Goal: Find specific page/section: Find specific page/section

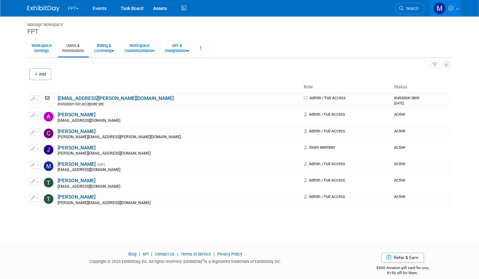
click at [70, 7] on button "FPT" at bounding box center [77, 7] width 20 height 14
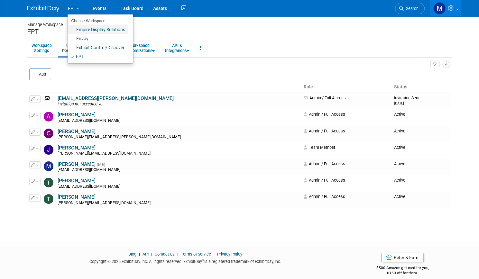
click at [85, 31] on link "Empire Display Solutions" at bounding box center [98, 29] width 61 height 9
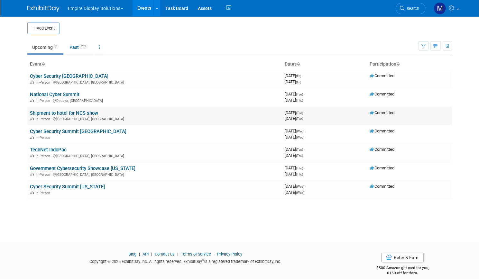
click at [79, 112] on link "Shipment to hotel for NCS show" at bounding box center [64, 113] width 68 height 6
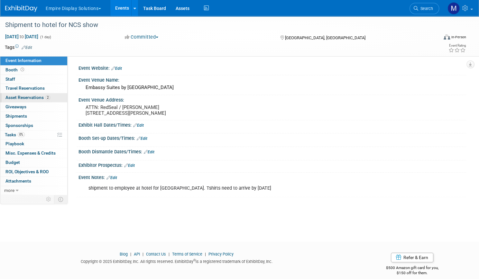
click at [50, 98] on span "Asset Reservations 2" at bounding box center [27, 97] width 45 height 5
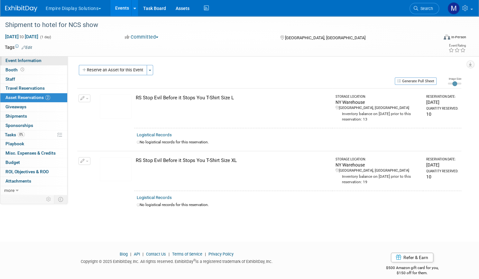
click at [42, 62] on span "Event Information" at bounding box center [23, 60] width 36 height 5
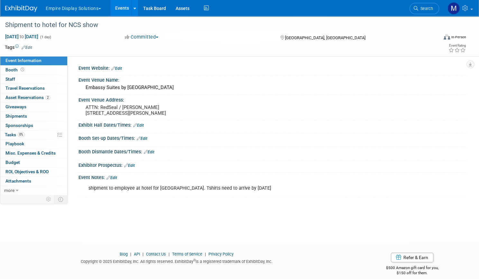
click at [134, 7] on link "Events" at bounding box center [121, 8] width 23 height 16
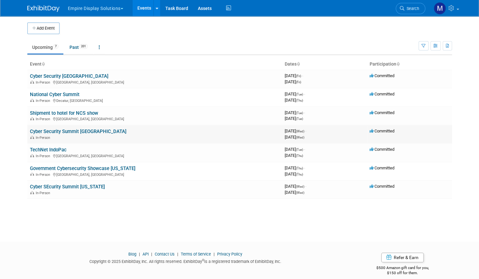
click at [73, 131] on link "Cyber Security Summit [GEOGRAPHIC_DATA]" at bounding box center [78, 132] width 97 height 6
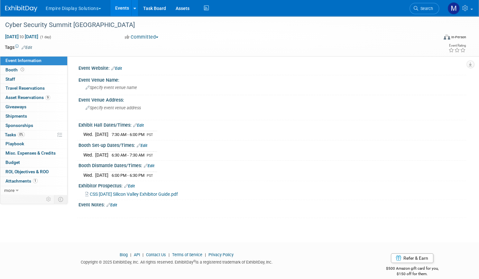
click at [134, 4] on link "Events" at bounding box center [121, 8] width 23 height 16
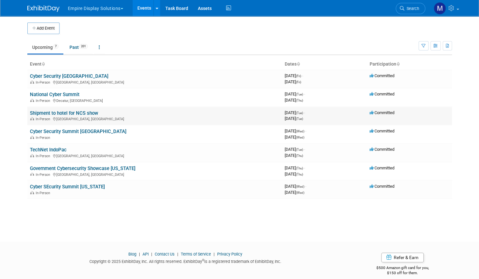
click at [60, 113] on link "Shipment to hotel for NCS show" at bounding box center [64, 113] width 68 height 6
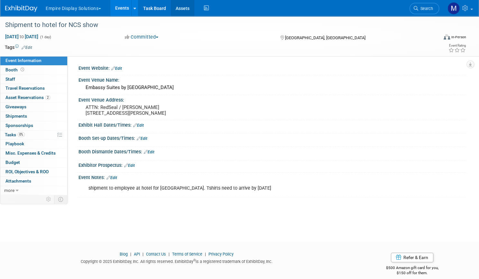
click at [194, 6] on link "Assets" at bounding box center [182, 8] width 23 height 16
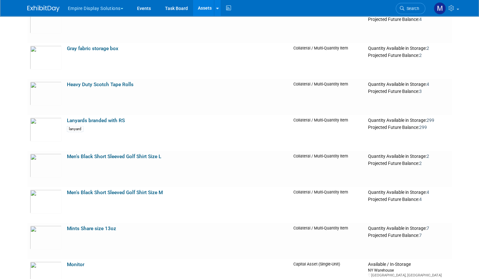
scroll to position [948, 0]
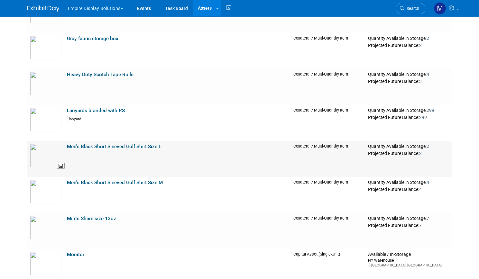
click at [39, 155] on img at bounding box center [46, 156] width 32 height 24
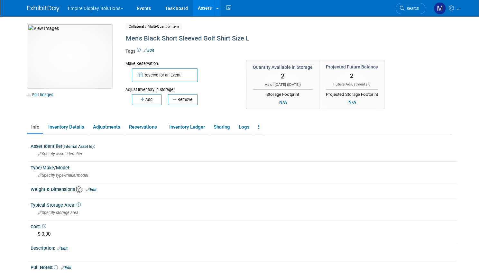
click at [73, 72] on img at bounding box center [69, 56] width 85 height 64
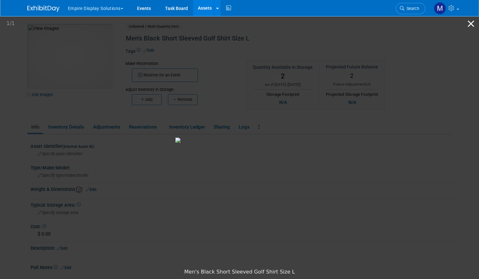
click at [468, 24] on button "Close gallery" at bounding box center [471, 23] width 16 height 15
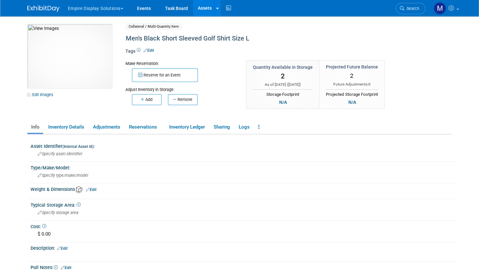
click at [202, 2] on link "Assets" at bounding box center [204, 8] width 23 height 16
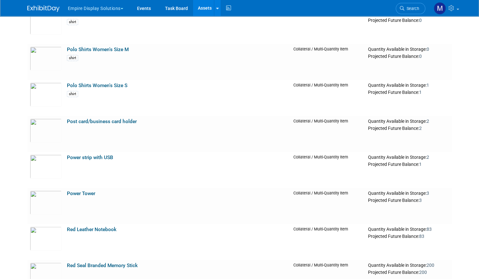
scroll to position [1480, 0]
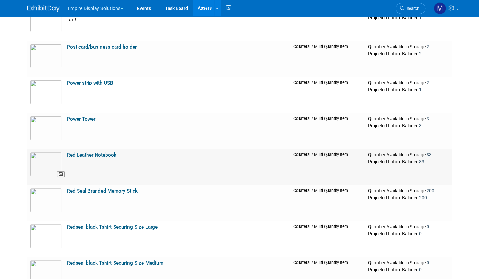
click at [35, 164] on img at bounding box center [46, 164] width 32 height 24
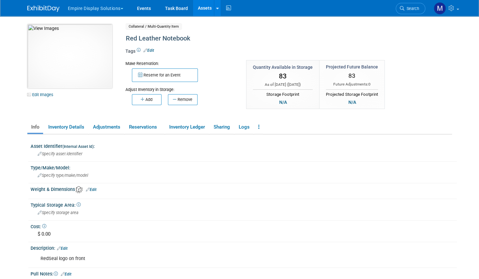
click at [63, 50] on img at bounding box center [69, 56] width 85 height 64
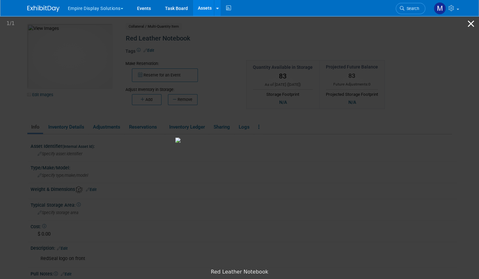
click at [474, 25] on button "Close gallery" at bounding box center [471, 23] width 16 height 15
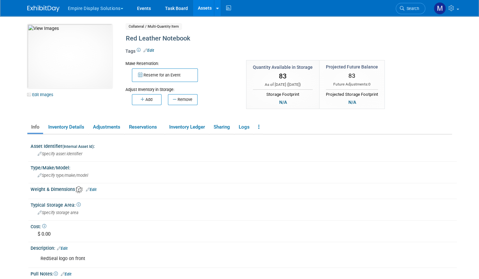
click at [199, 7] on link "Assets" at bounding box center [204, 8] width 23 height 16
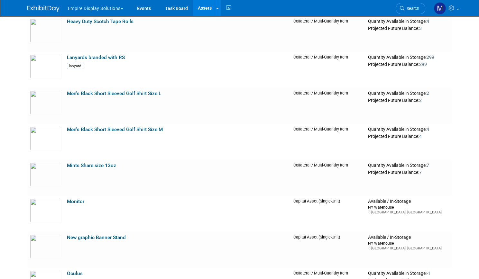
scroll to position [1057, 0]
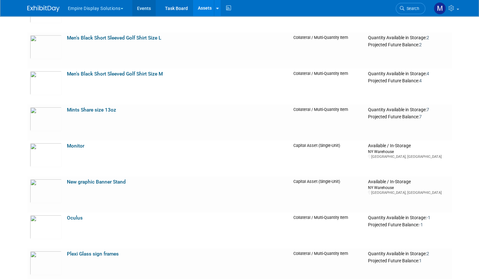
click at [135, 5] on link "Events" at bounding box center [143, 8] width 23 height 16
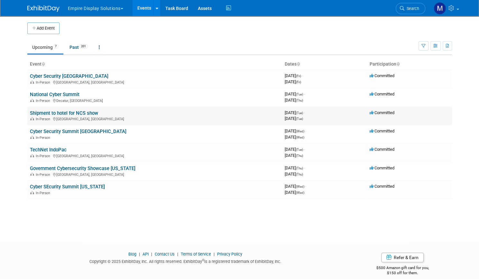
click at [65, 112] on link "Shipment to hotel for NCS show" at bounding box center [64, 113] width 68 height 6
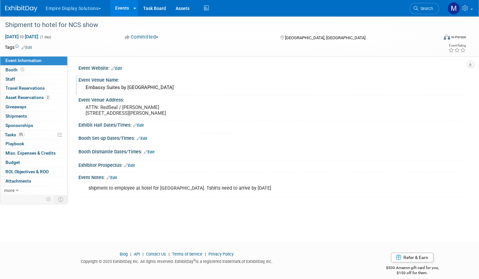
drag, startPoint x: 186, startPoint y: 88, endPoint x: 107, endPoint y: 90, distance: 78.5
click at [107, 90] on div "Embassy Suites by Hilton Huntsville" at bounding box center [272, 88] width 378 height 10
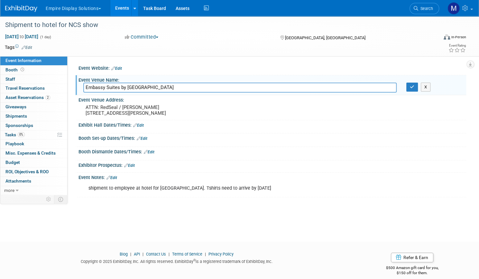
drag, startPoint x: 192, startPoint y: 87, endPoint x: 106, endPoint y: 87, distance: 86.2
click at [106, 87] on input "Embassy Suites by Hilton Huntsville" at bounding box center [239, 88] width 313 height 10
click at [191, 115] on pre "ATTN: RedSeal / [PERSON_NAME] [STREET_ADDRESS][PERSON_NAME]" at bounding box center [159, 111] width 147 height 12
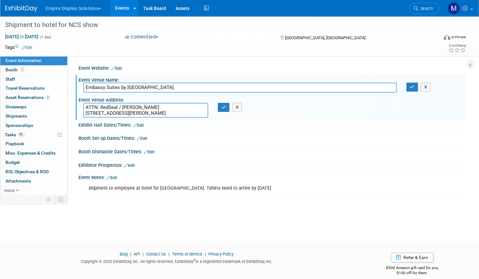
drag, startPoint x: 195, startPoint y: 112, endPoint x: 107, endPoint y: 107, distance: 88.3
click at [107, 107] on textarea "ATTN: RedSeal / [PERSON_NAME] [STREET_ADDRESS][PERSON_NAME]" at bounding box center [145, 110] width 125 height 15
click at [44, 96] on span "Asset Reservations 2" at bounding box center [27, 97] width 45 height 5
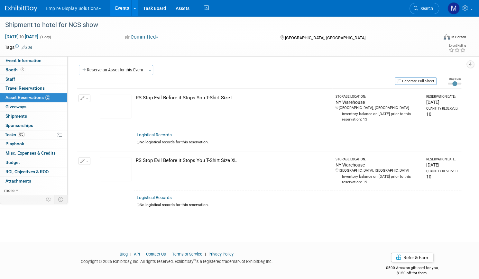
click at [132, 104] on img at bounding box center [116, 107] width 32 height 24
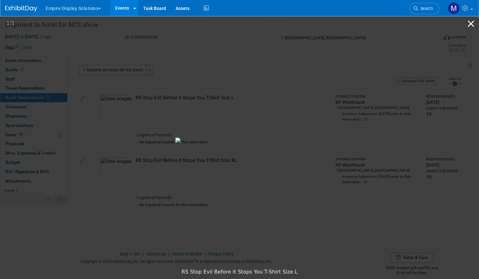
click at [473, 25] on button "Close gallery" at bounding box center [471, 23] width 16 height 15
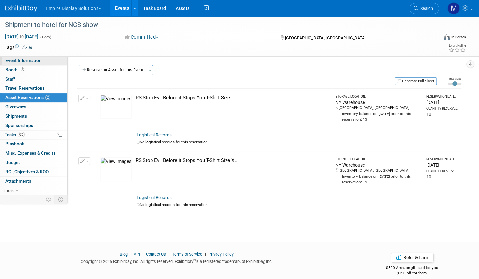
click at [38, 61] on span "Event Information" at bounding box center [23, 60] width 36 height 5
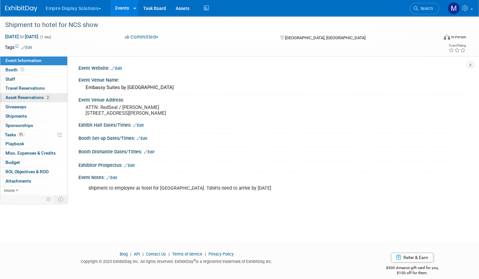
click at [41, 97] on span "Asset Reservations 2" at bounding box center [27, 97] width 45 height 5
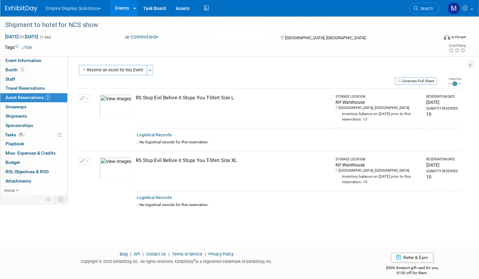
click at [134, 11] on link "Events" at bounding box center [121, 8] width 23 height 16
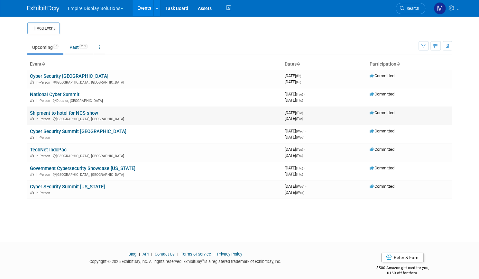
click at [60, 112] on link "Shipment to hotel for NCS show" at bounding box center [64, 113] width 68 height 6
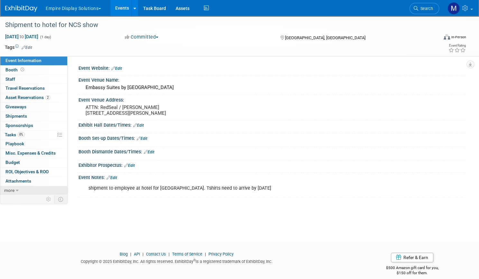
click at [19, 189] on icon at bounding box center [17, 191] width 3 height 5
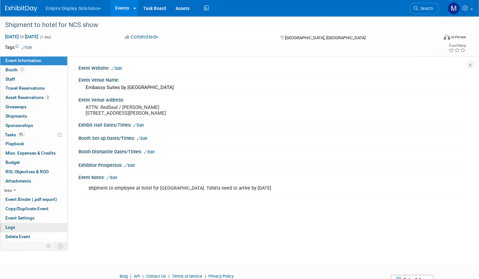
click at [15, 227] on span "Logs" at bounding box center [10, 227] width 10 height 5
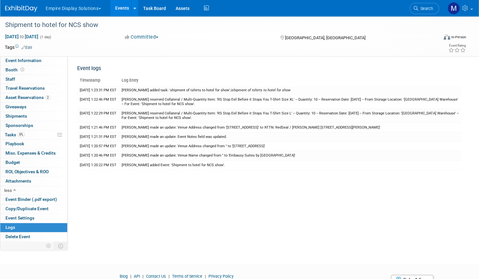
click at [109, 13] on button "Empire Display Solutions" at bounding box center [77, 7] width 64 height 14
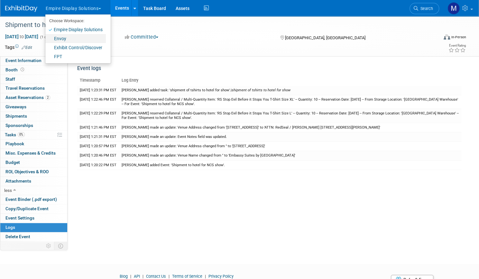
click at [86, 40] on link "Envoy" at bounding box center [75, 38] width 60 height 9
